Goal: Information Seeking & Learning: Learn about a topic

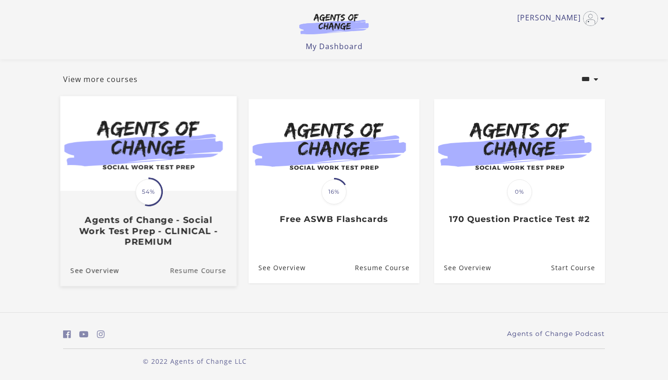
scroll to position [45, 0]
click at [147, 231] on h3 "Agents of Change - Social Work Test Prep - CLINICAL - PREMIUM" at bounding box center [148, 231] width 156 height 32
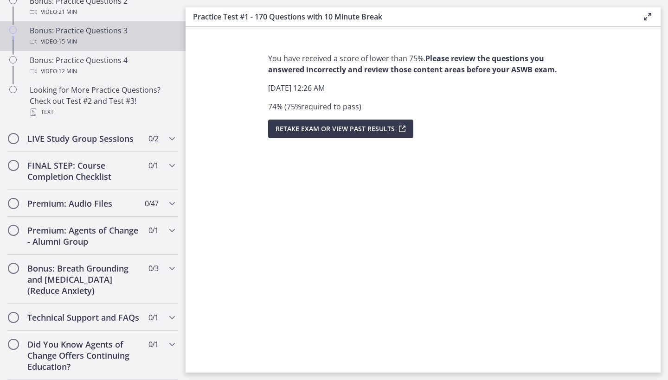
scroll to position [678, 0]
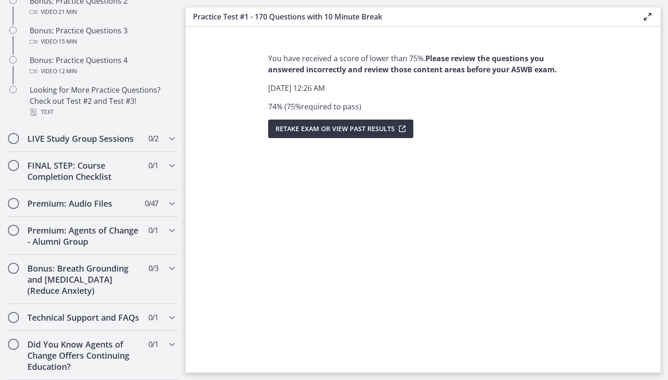
click at [336, 135] on button "Retake Exam OR View Past Results" at bounding box center [340, 129] width 145 height 19
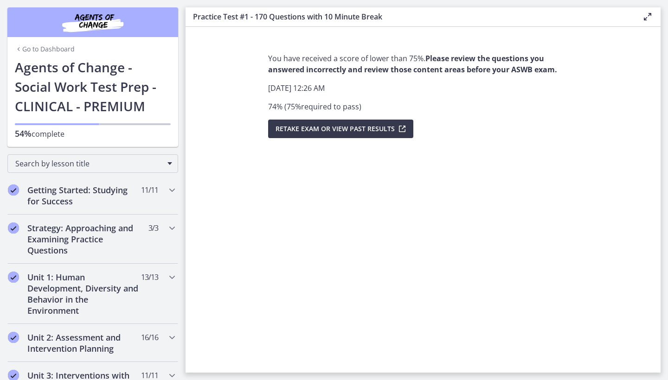
click at [437, 60] on strong "Please review the questions you answered incorrectly and review those content a…" at bounding box center [412, 63] width 289 height 21
click at [391, 134] on span "Retake Exam OR View Past Results" at bounding box center [334, 128] width 119 height 11
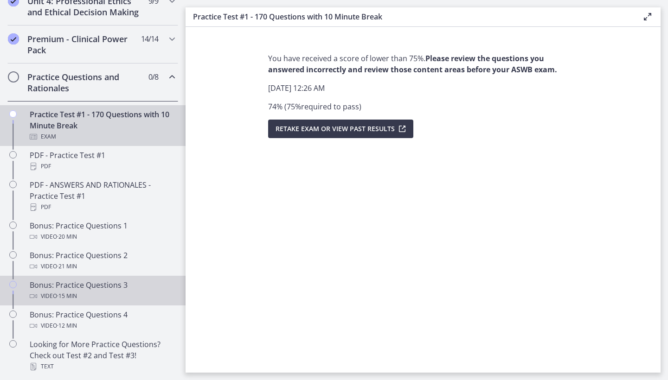
scroll to position [437, 0]
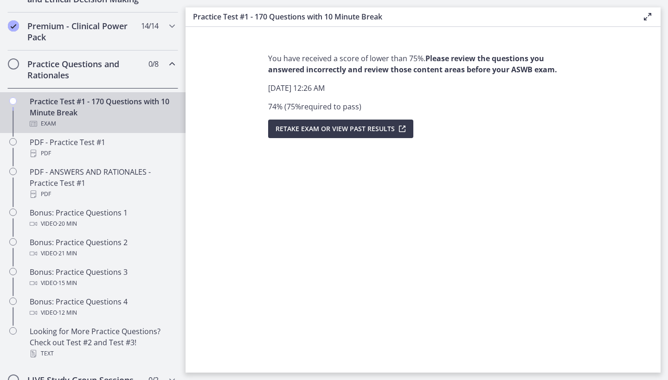
click at [56, 116] on div "Practice Test #1 - 170 Questions with 10 Minute Break Exam" at bounding box center [102, 112] width 145 height 33
click at [57, 116] on div "Practice Test #1 - 170 Questions with 10 Minute Break Exam" at bounding box center [102, 112] width 145 height 33
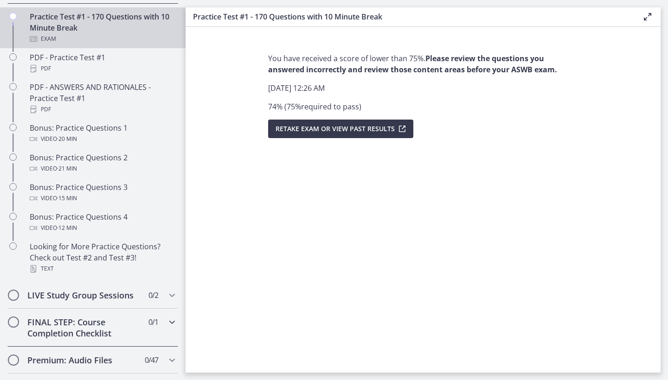
scroll to position [484, 0]
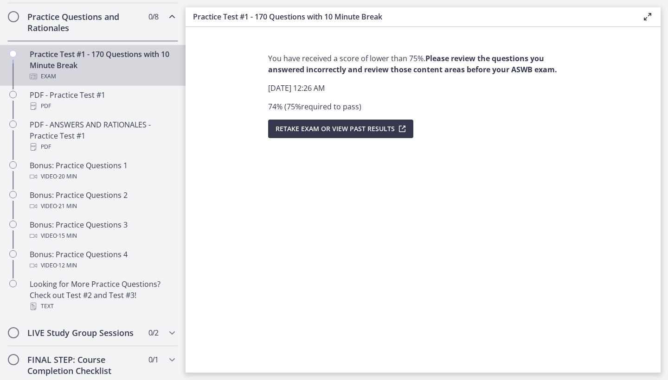
click at [99, 61] on div "Practice Test #1 - 170 Questions with 10 Minute Break Exam" at bounding box center [102, 65] width 145 height 33
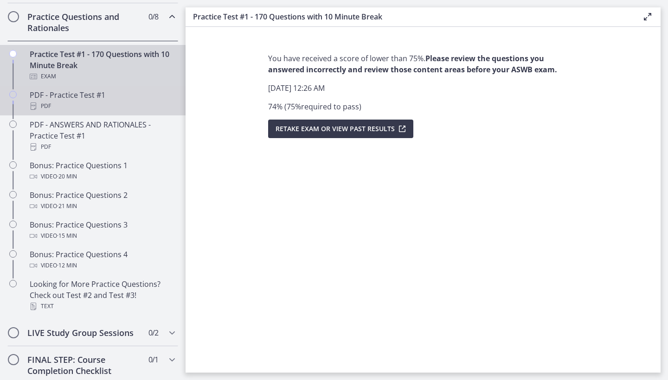
click at [87, 97] on div "PDF - Practice Test #1 PDF" at bounding box center [102, 100] width 145 height 22
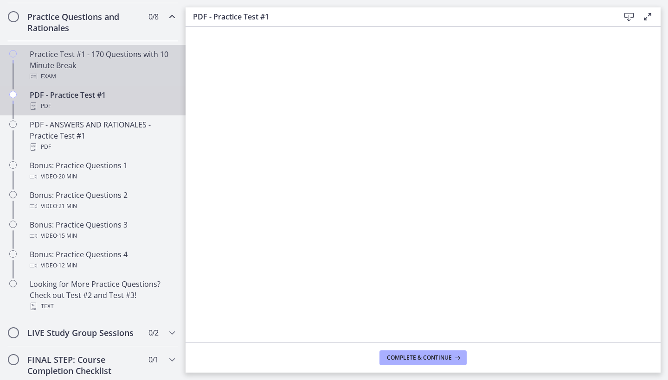
click at [89, 69] on div "Practice Test #1 - 170 Questions with 10 Minute Break Exam" at bounding box center [102, 65] width 145 height 33
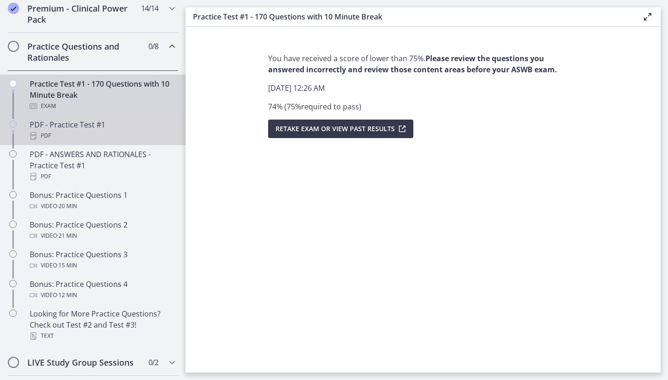
click at [137, 144] on link "PDF - Practice Test #1 PDF" at bounding box center [92, 130] width 185 height 30
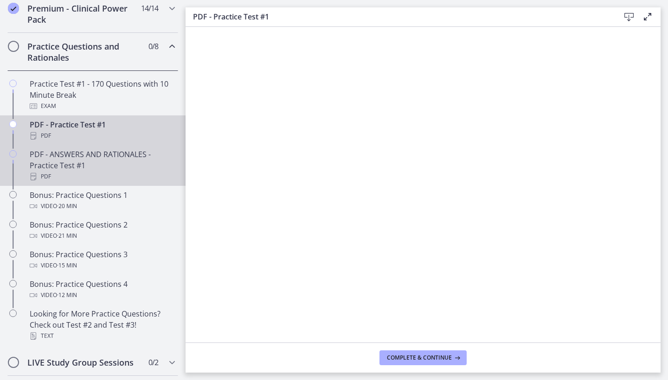
click at [135, 172] on div "PDF" at bounding box center [102, 176] width 145 height 11
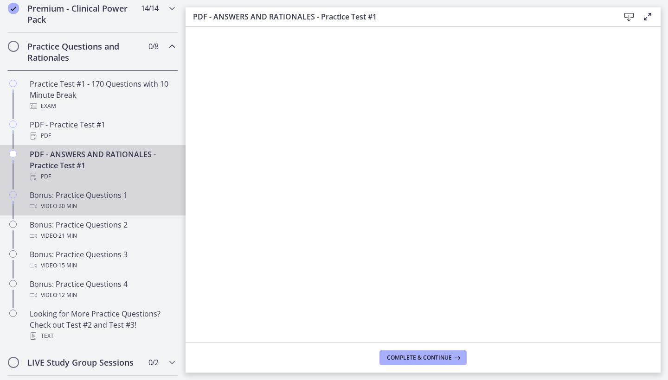
click at [63, 196] on div "Bonus: Practice Questions 1 Video · 20 min" at bounding box center [102, 201] width 145 height 22
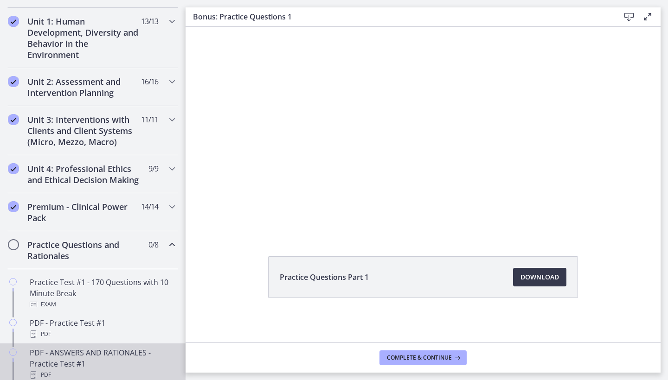
scroll to position [255, 0]
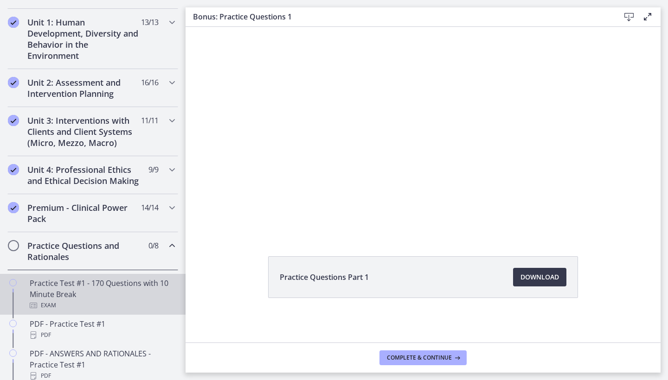
click at [93, 300] on div "Exam" at bounding box center [102, 305] width 145 height 11
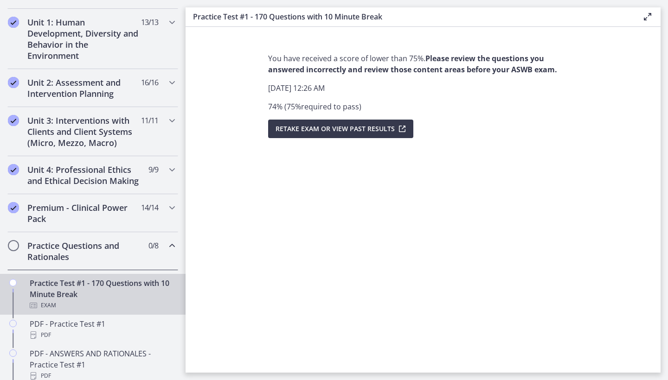
click at [116, 248] on h2 "Practice Questions and Rationales" at bounding box center [83, 251] width 113 height 22
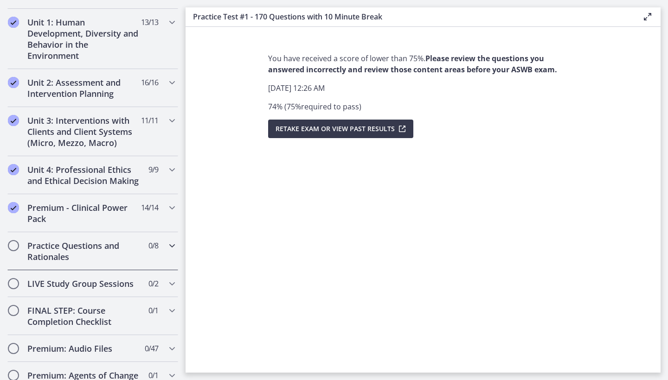
click at [116, 248] on h2 "Practice Questions and Rationales" at bounding box center [83, 251] width 113 height 22
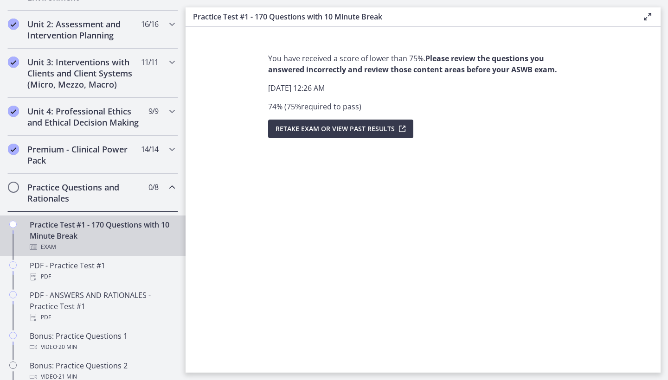
scroll to position [317, 0]
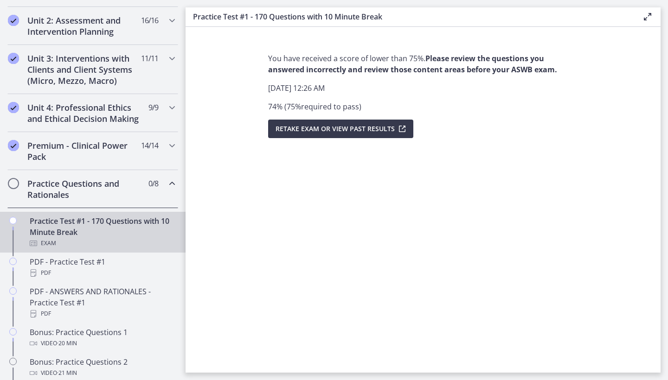
click at [115, 247] on div "Exam" at bounding box center [102, 243] width 145 height 11
click at [467, 65] on strong "Please review the questions you answered incorrectly and review those content a…" at bounding box center [412, 63] width 289 height 21
click at [395, 131] on icon "submit" at bounding box center [401, 128] width 13 height 11
